Goal: Task Accomplishment & Management: Understand process/instructions

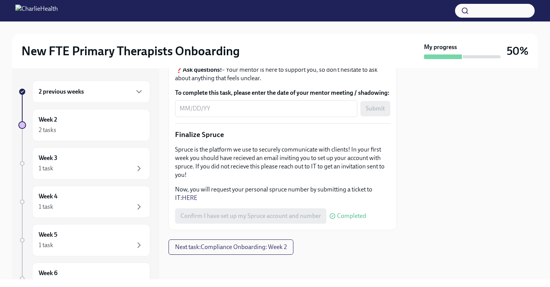
scroll to position [975, 0]
click at [134, 90] on div "2 previous weeks" at bounding box center [91, 91] width 105 height 9
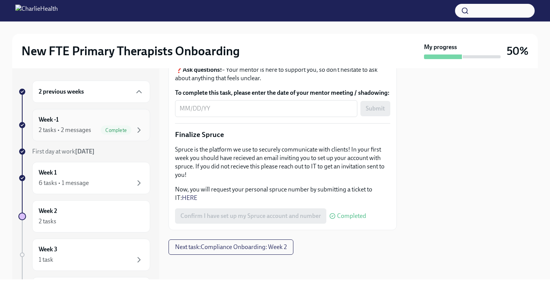
click at [129, 126] on div "Complete" at bounding box center [116, 129] width 31 height 9
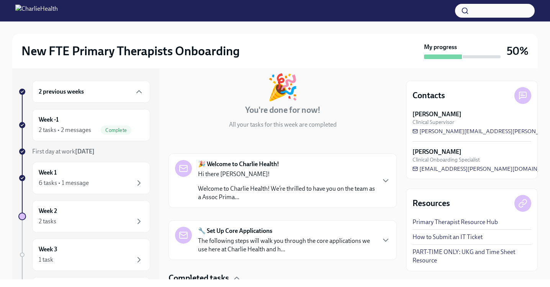
scroll to position [133, 0]
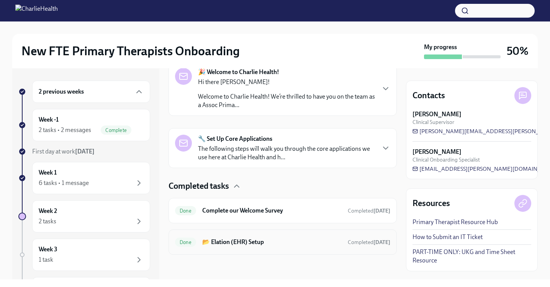
click at [273, 240] on h6 "📂 Elation (EHR) Setup" at bounding box center [271, 241] width 139 height 8
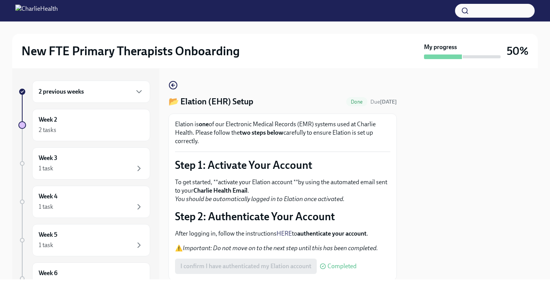
click at [131, 95] on div "2 previous weeks" at bounding box center [91, 91] width 105 height 9
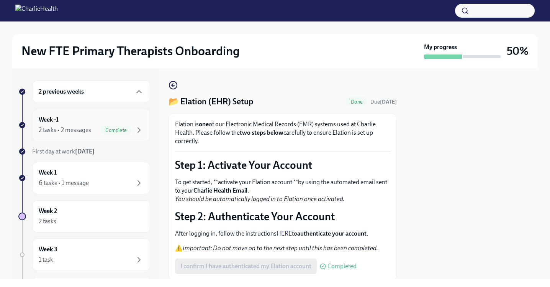
click at [128, 119] on div "Week -1 2 tasks • 2 messages Complete" at bounding box center [91, 124] width 105 height 19
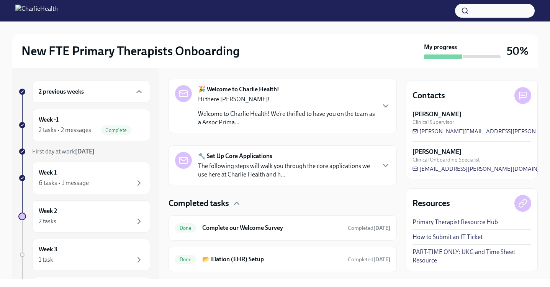
scroll to position [133, 0]
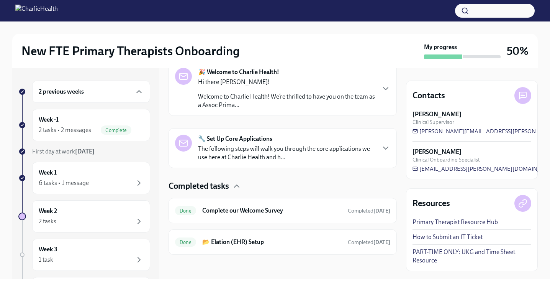
click at [297, 102] on p "Welcome to Charlie Health! We’re thrilled to have you on the team as a Assoc Pr…" at bounding box center [286, 100] width 177 height 17
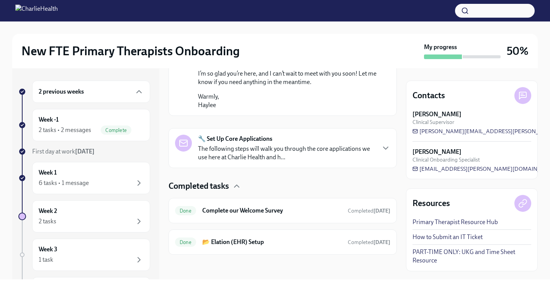
scroll to position [630, 0]
click at [312, 144] on div "🔧 Set Up Core Applications The following steps will walk you through the core a…" at bounding box center [286, 147] width 177 height 27
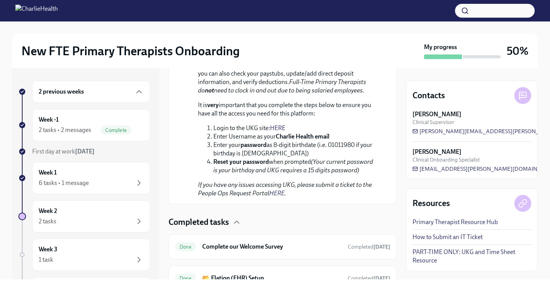
scroll to position [1200, 0]
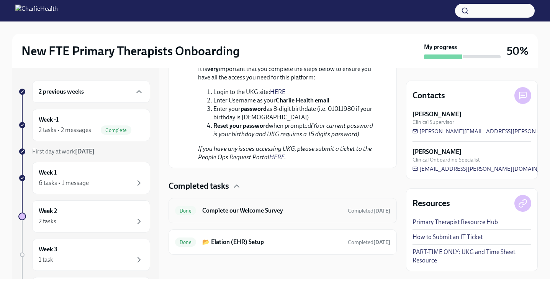
click at [315, 210] on h6 "Complete our Welcome Survey" at bounding box center [271, 210] width 139 height 8
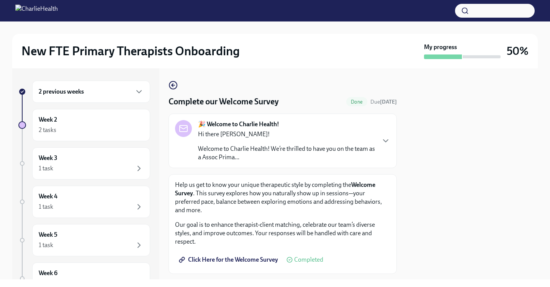
scroll to position [35, 0]
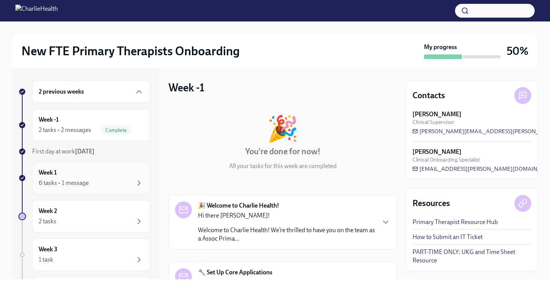
click at [123, 179] on div "6 tasks • 1 message" at bounding box center [91, 182] width 105 height 9
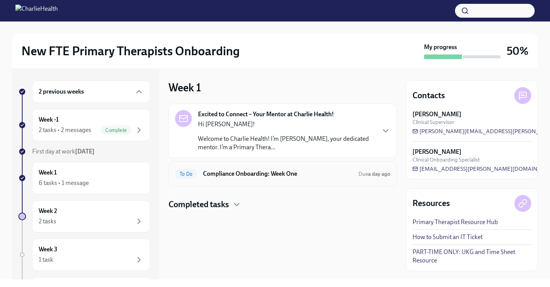
click at [318, 168] on div "To Do Compliance Onboarding: Week One Due a day ago" at bounding box center [282, 173] width 215 height 12
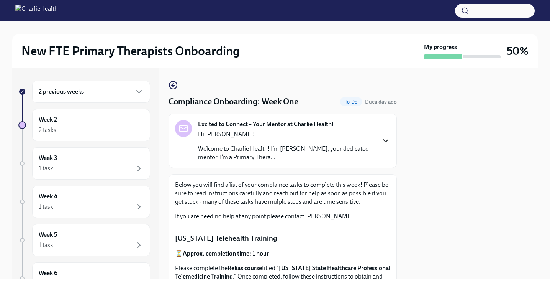
click at [383, 140] on icon "button" at bounding box center [385, 140] width 9 height 9
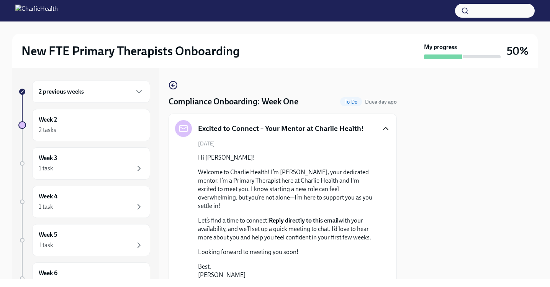
click at [385, 126] on icon "button" at bounding box center [385, 128] width 9 height 9
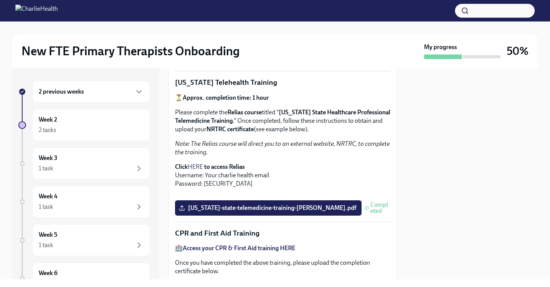
scroll to position [168, 0]
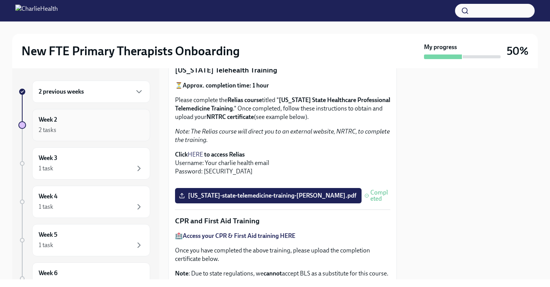
click at [119, 126] on div "2 tasks" at bounding box center [91, 129] width 105 height 9
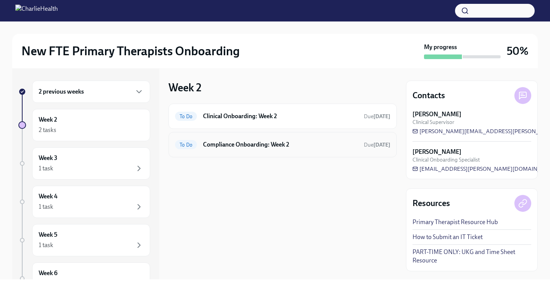
click at [248, 142] on h6 "Compliance Onboarding: Week 2" at bounding box center [280, 144] width 155 height 8
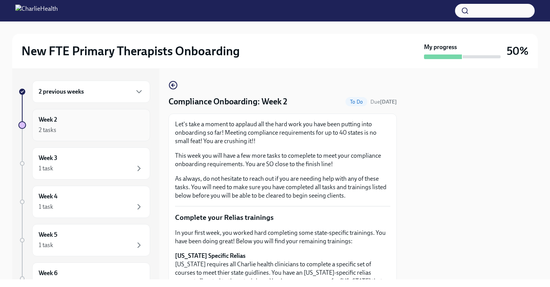
click at [121, 116] on div "Week 2 2 tasks" at bounding box center [91, 124] width 105 height 19
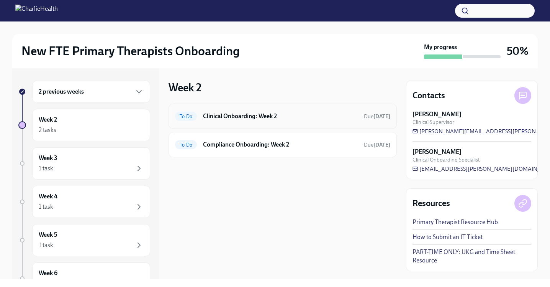
click at [239, 120] on h6 "Clinical Onboarding: Week 2" at bounding box center [280, 116] width 155 height 8
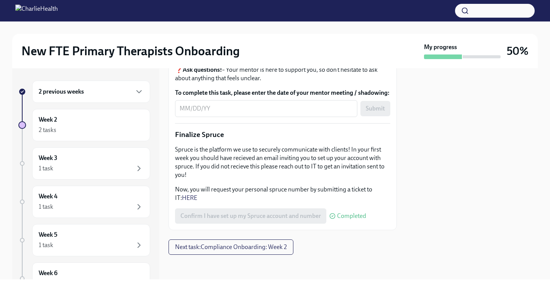
scroll to position [975, 0]
